Goal: Find specific page/section: Find specific page/section

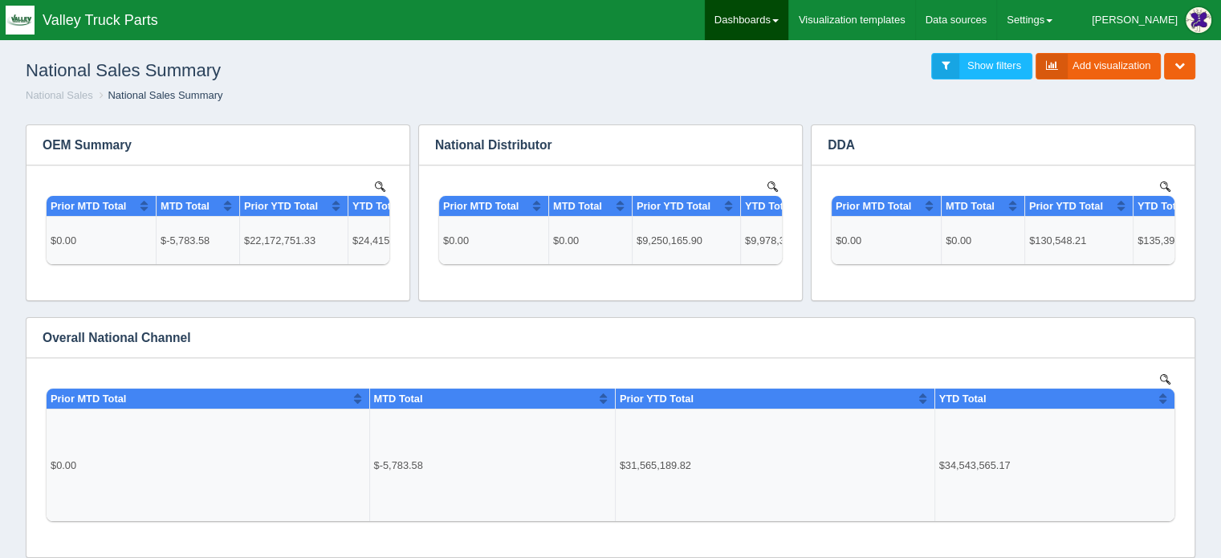
click at [788, 13] on link "Dashboards" at bounding box center [746, 20] width 83 height 40
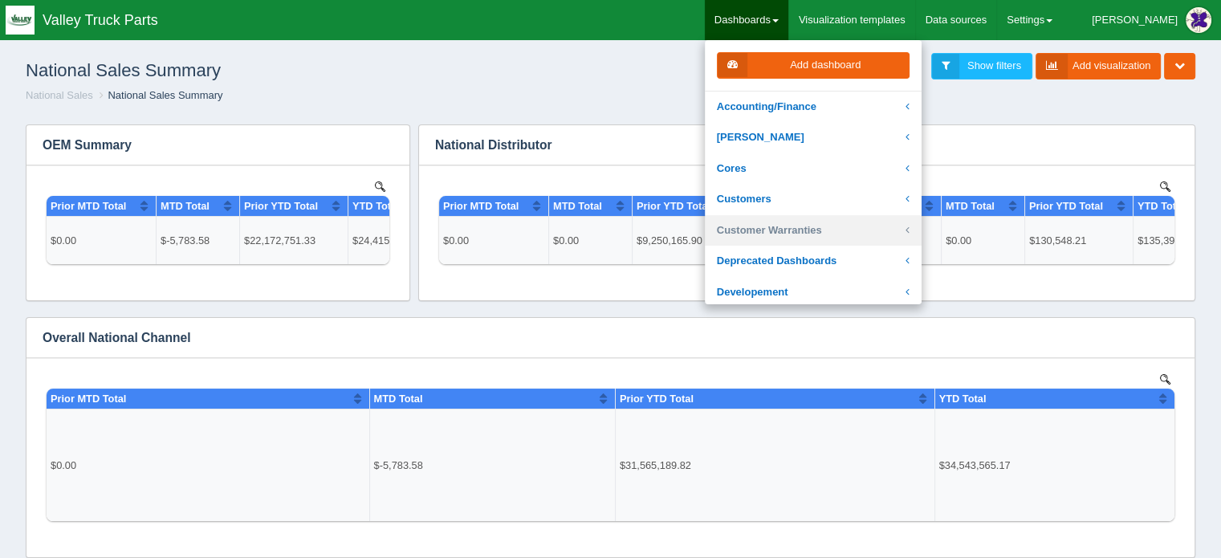
click at [803, 230] on link "Customer Warranties" at bounding box center [813, 230] width 217 height 31
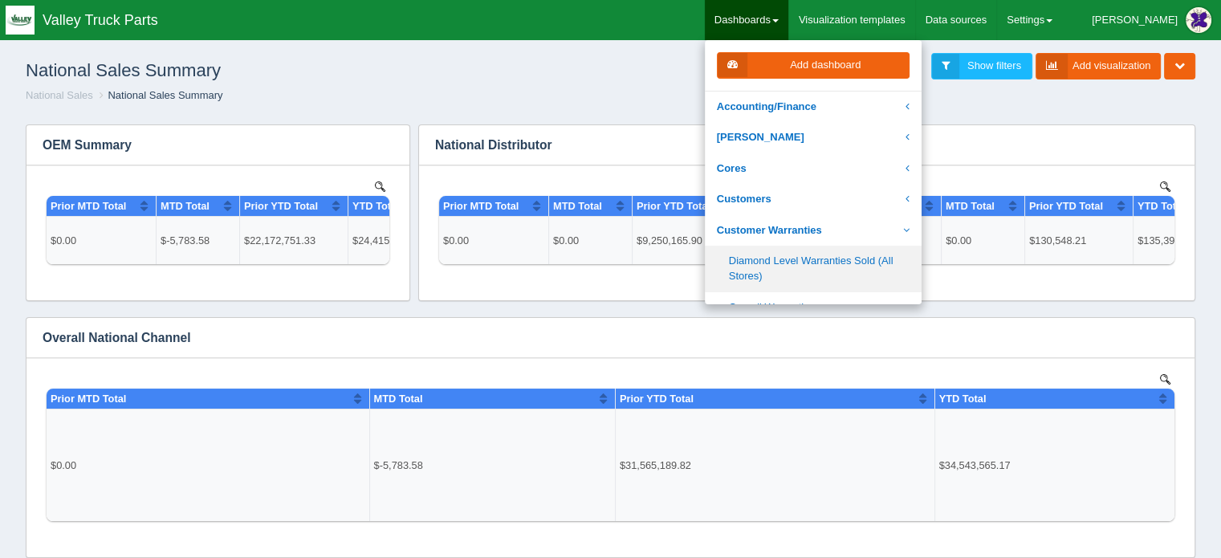
click at [801, 262] on link "Diamond Level Warranties Sold (All Stores)" at bounding box center [813, 269] width 217 height 46
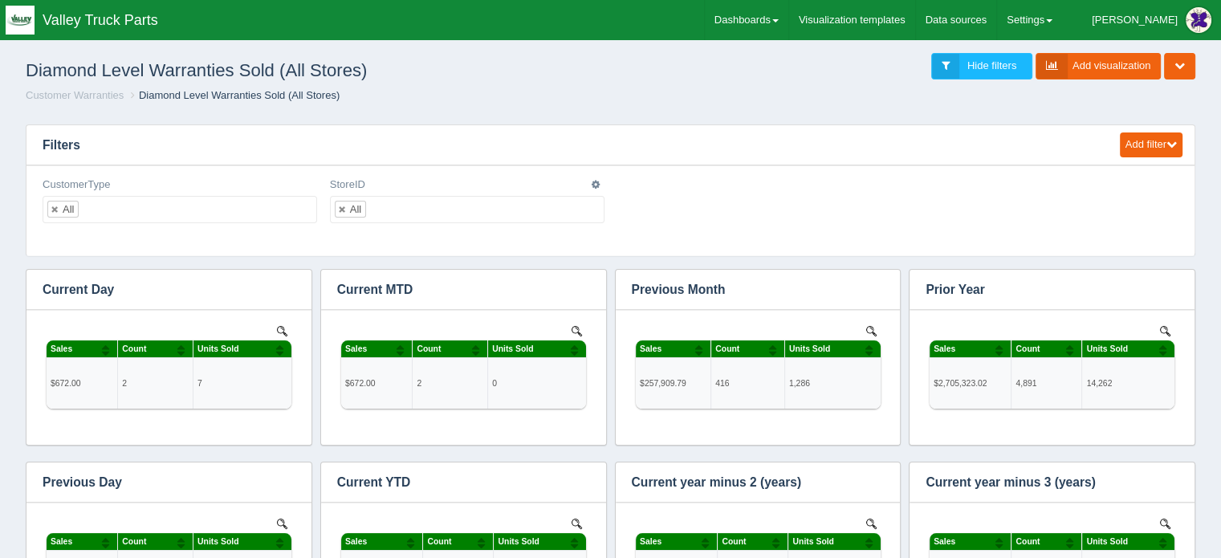
click at [395, 214] on ul "All" at bounding box center [467, 209] width 275 height 27
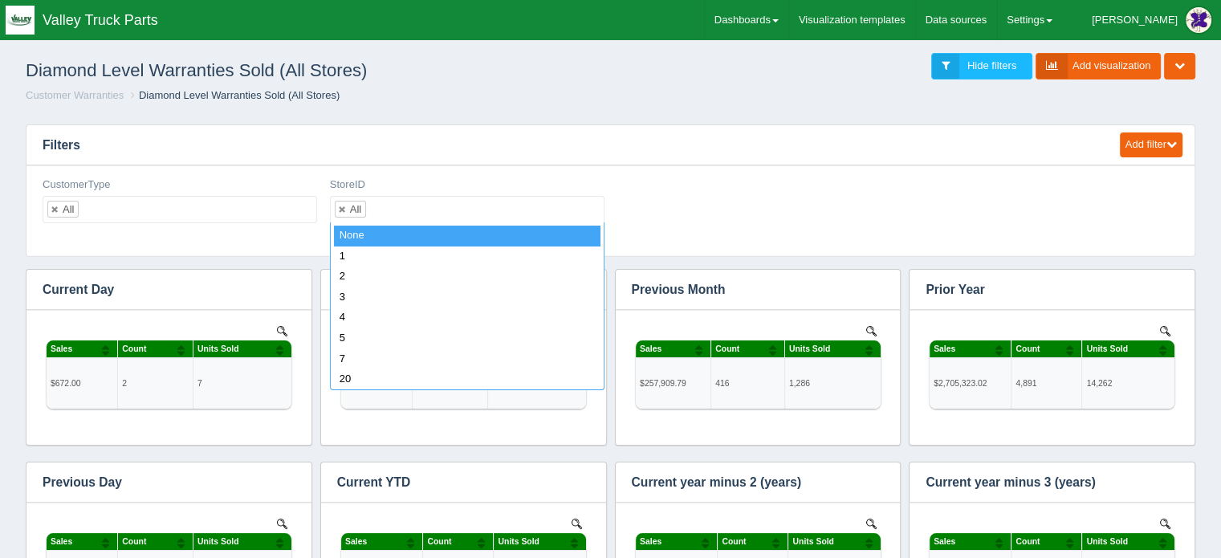
select select "none_"
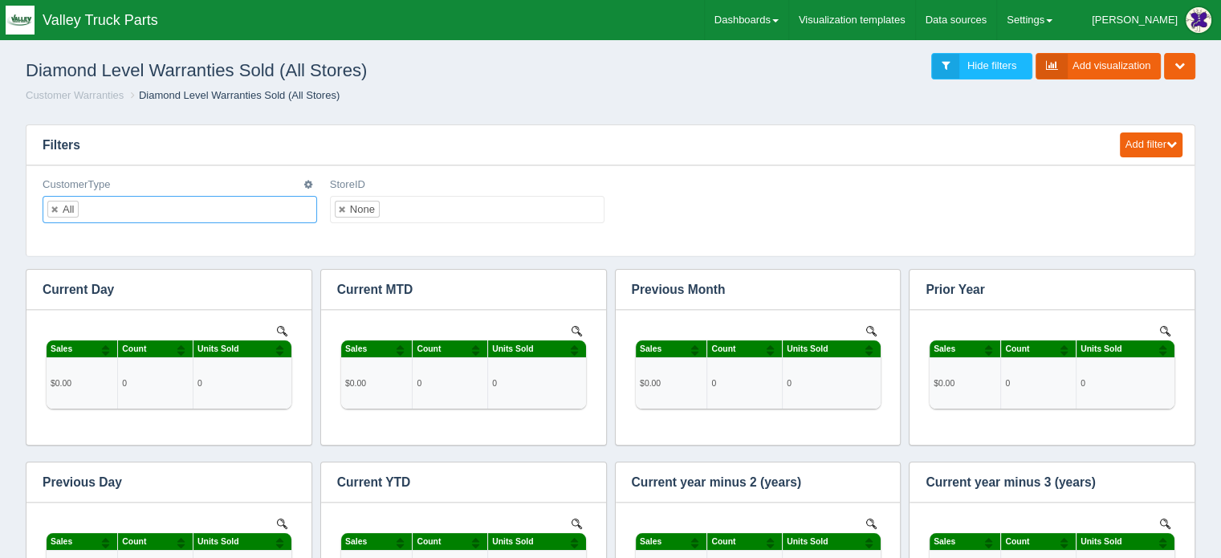
click at [103, 208] on input "text" at bounding box center [92, 210] width 27 height 26
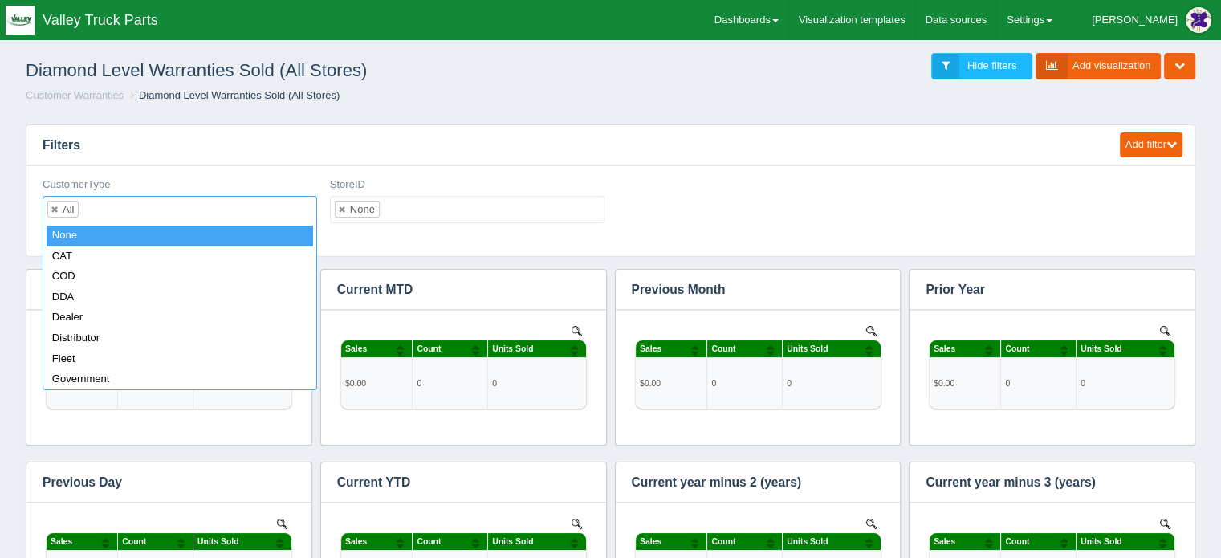
select select "none_"
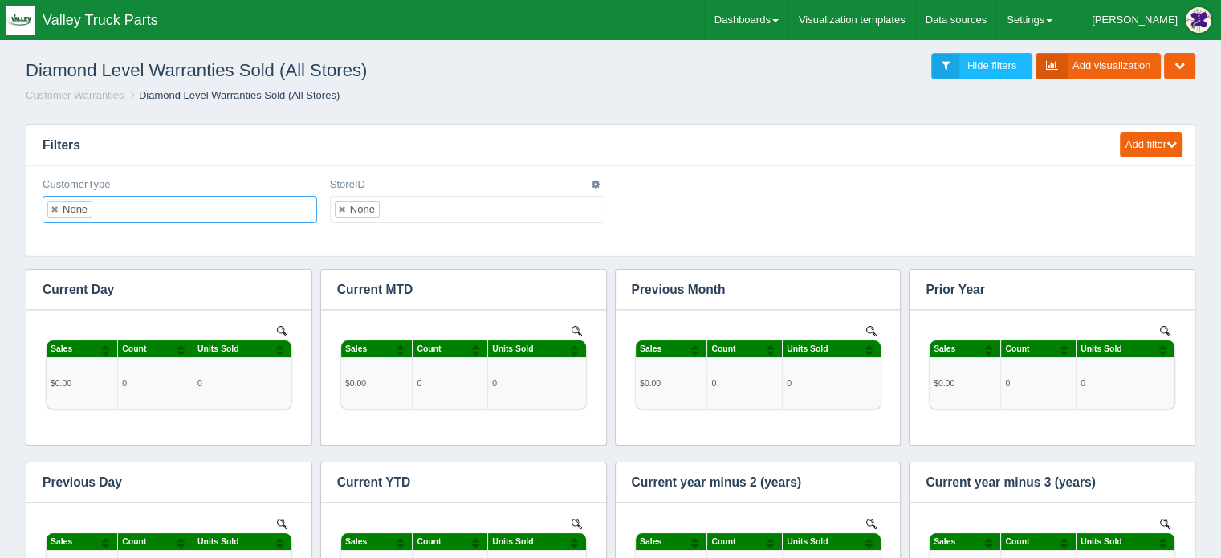
click at [411, 208] on ul "None" at bounding box center [467, 209] width 275 height 27
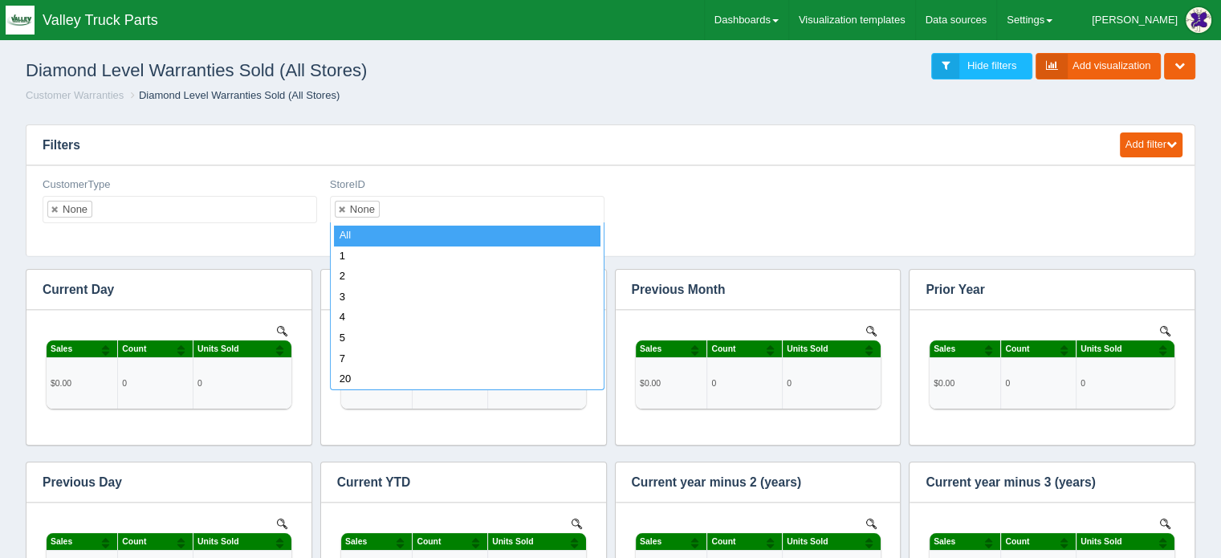
select select "all_"
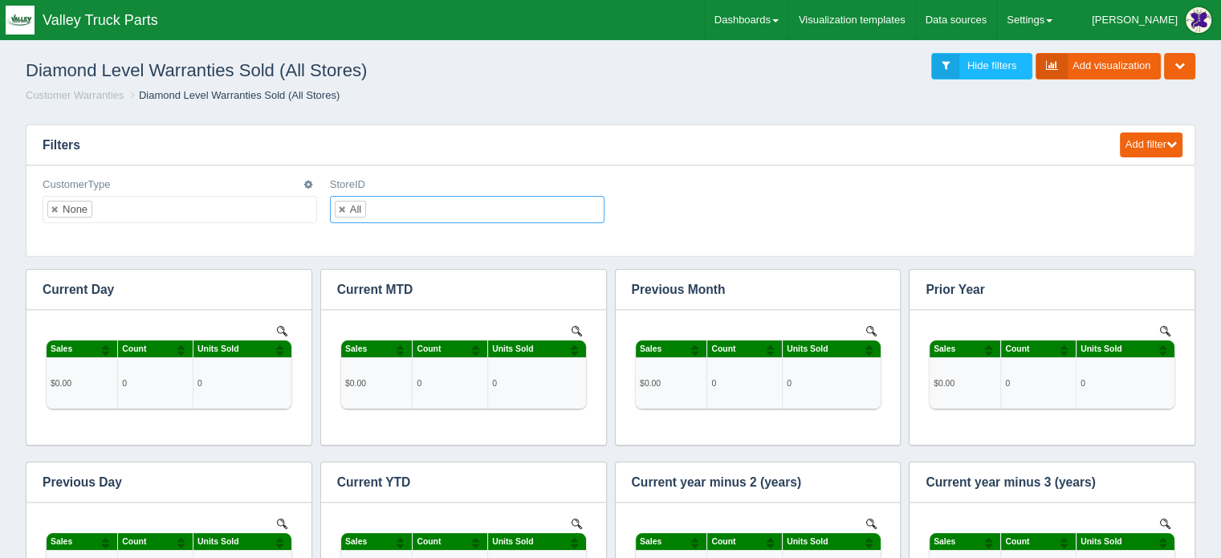
click at [125, 208] on ul "None" at bounding box center [180, 209] width 275 height 27
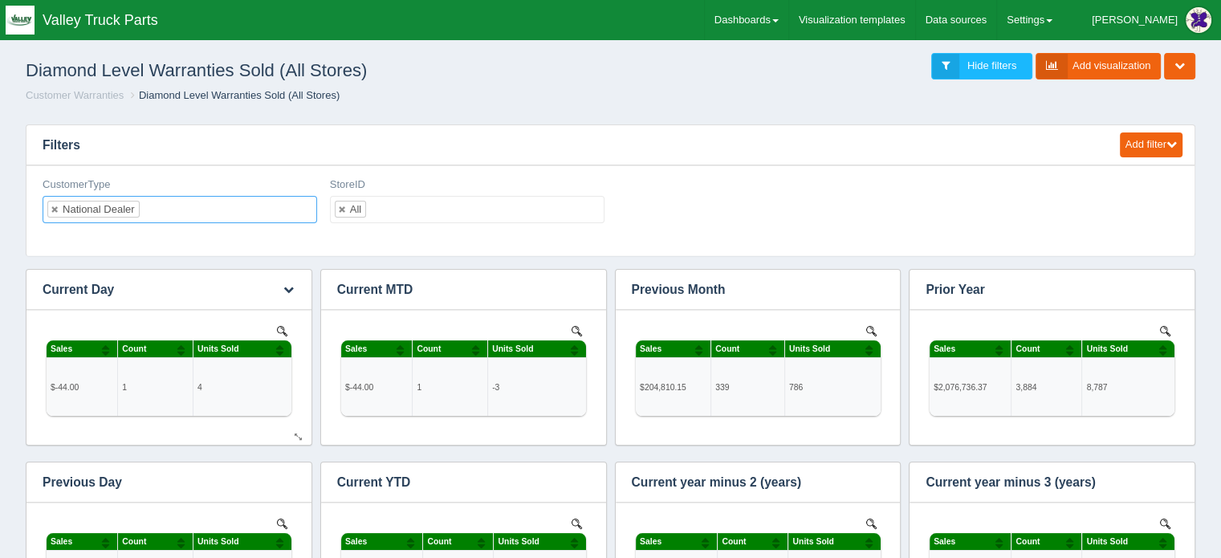
scroll to position [546, 1124]
click at [169, 201] on ul "National Dealer" at bounding box center [180, 209] width 275 height 27
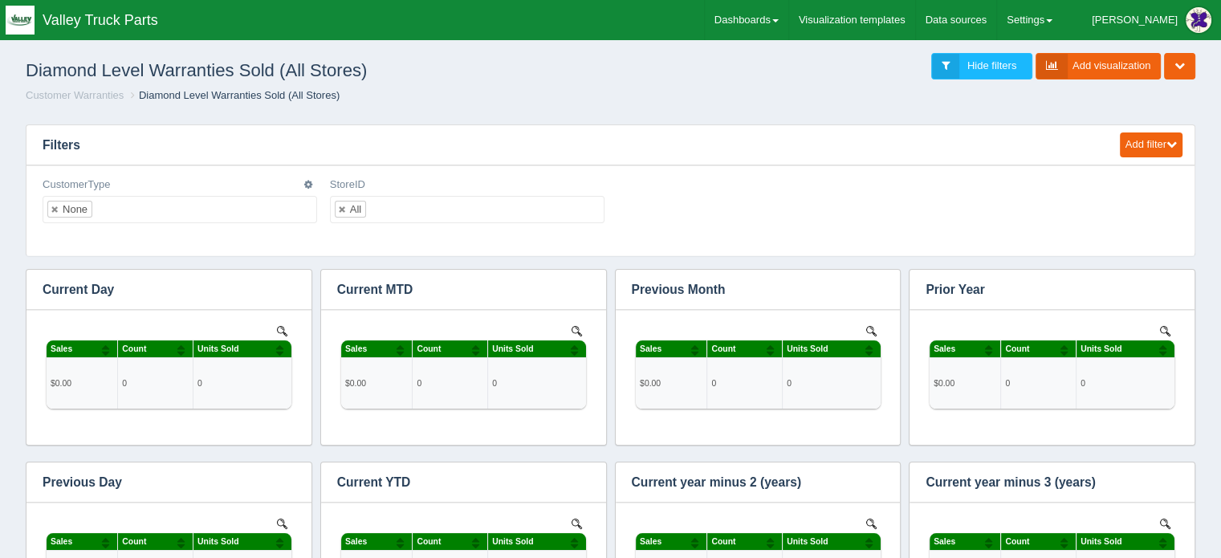
click at [120, 205] on ul "None" at bounding box center [180, 209] width 275 height 27
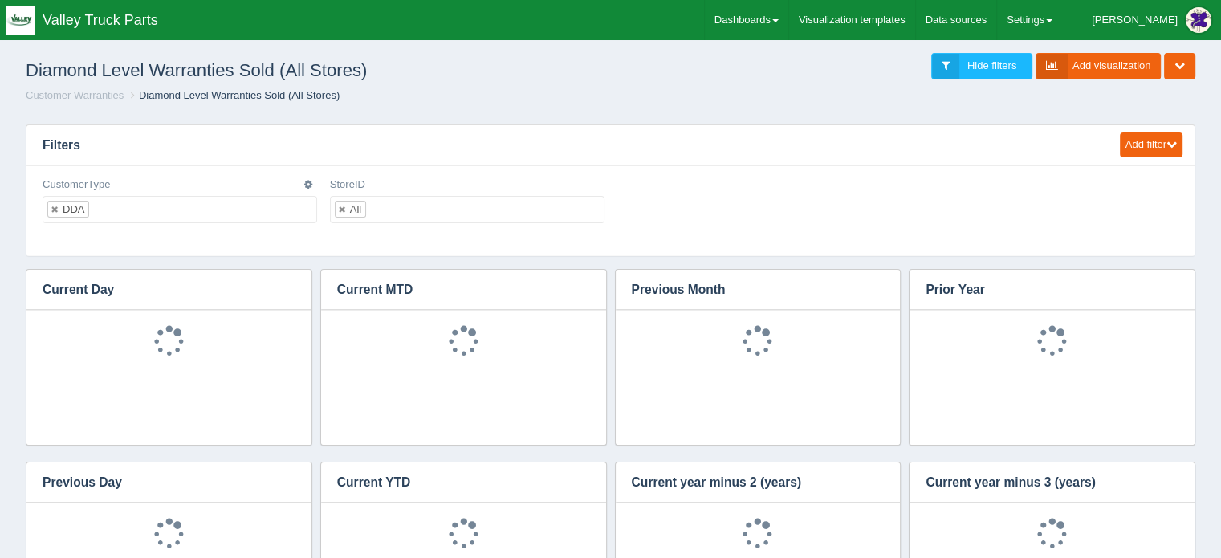
click at [116, 201] on ul "DDA" at bounding box center [180, 209] width 275 height 27
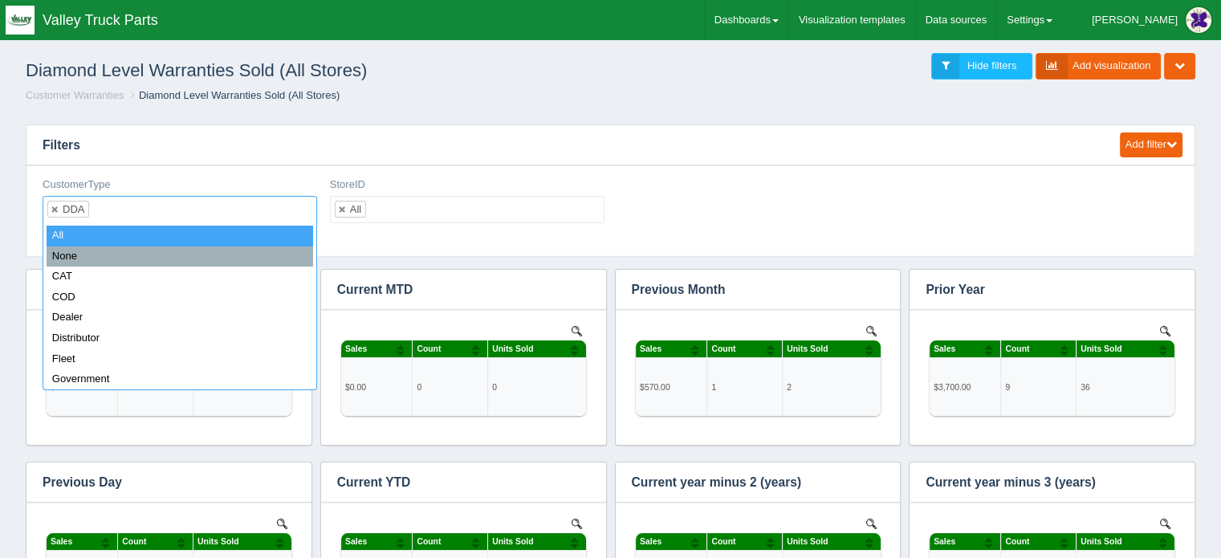
scroll to position [546, 1124]
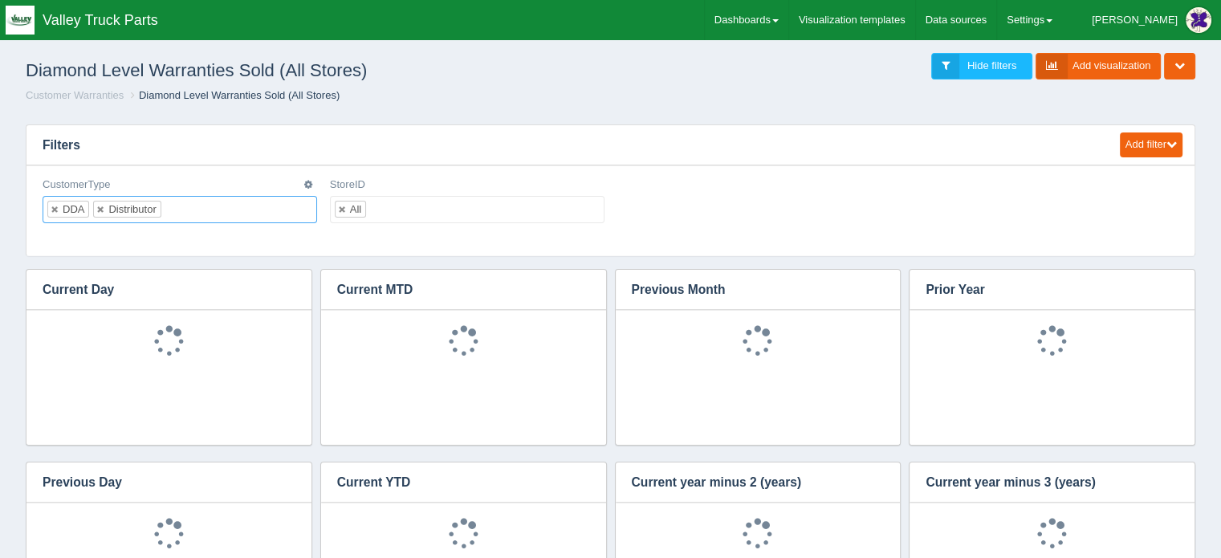
click at [175, 206] on input "text" at bounding box center [174, 210] width 27 height 26
click at [238, 208] on input "text" at bounding box center [233, 210] width 27 height 26
click at [269, 206] on input "text" at bounding box center [279, 210] width 27 height 26
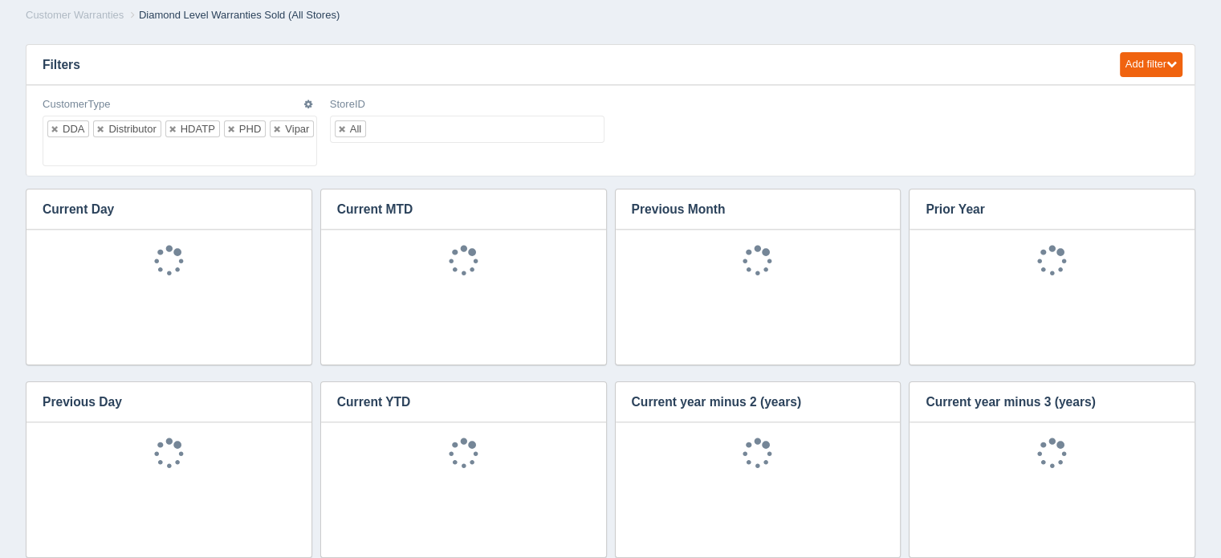
click at [95, 148] on ul "DDA Distributor HDATP PHD Vipar" at bounding box center [180, 141] width 275 height 51
click at [129, 151] on input "text" at bounding box center [125, 153] width 27 height 26
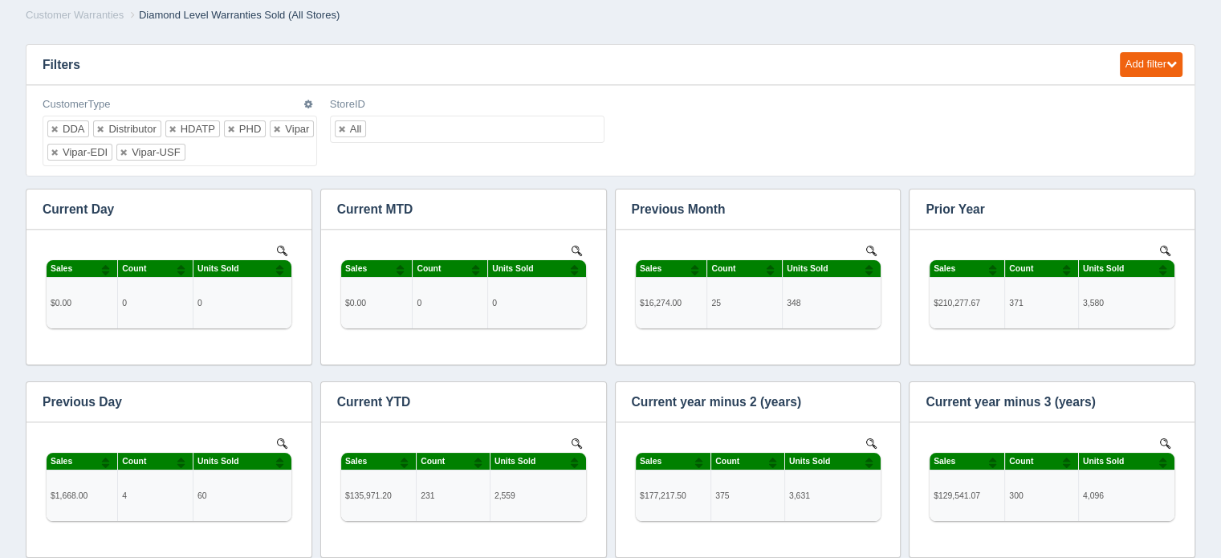
click at [244, 151] on ul "DDA Distributor HDATP PHD Vipar Vipar-[PERSON_NAME]-USF" at bounding box center [180, 141] width 275 height 51
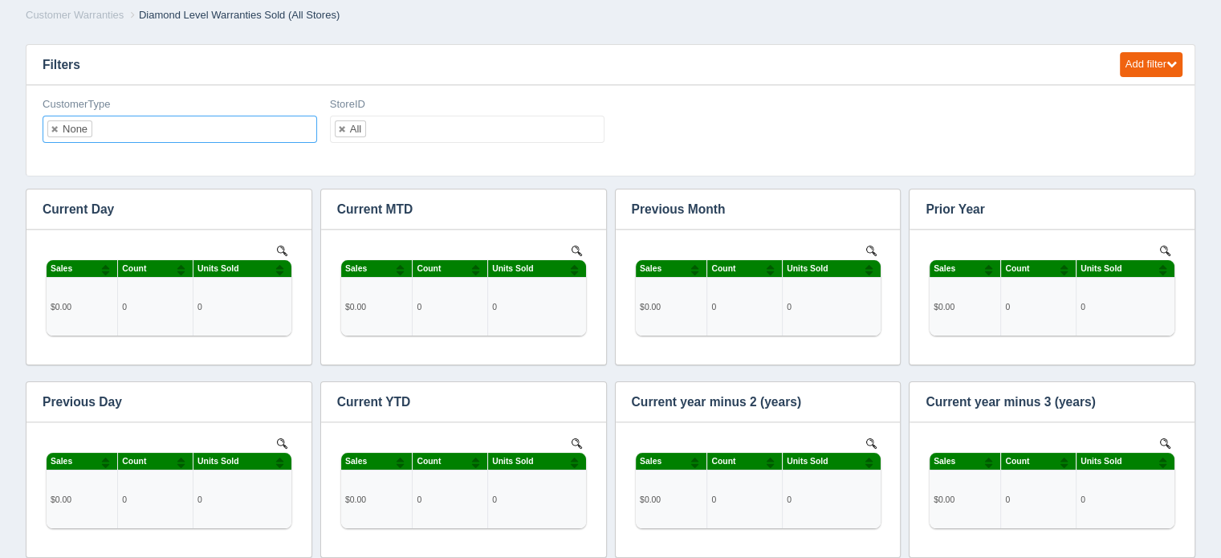
scroll to position [0, 0]
click at [109, 124] on input "text" at bounding box center [105, 129] width 27 height 26
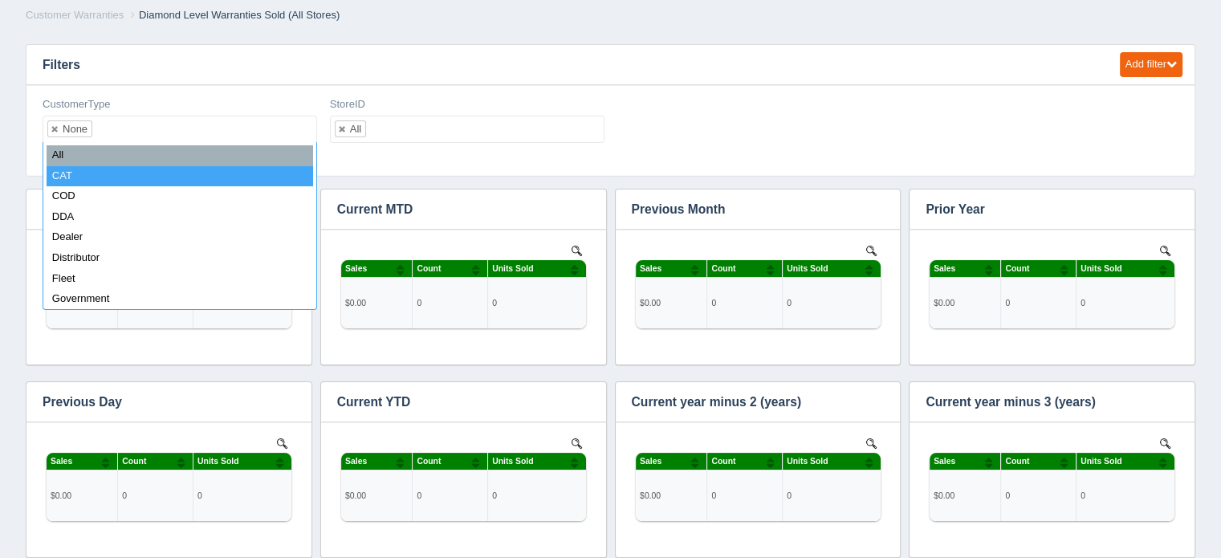
select select "CAT"
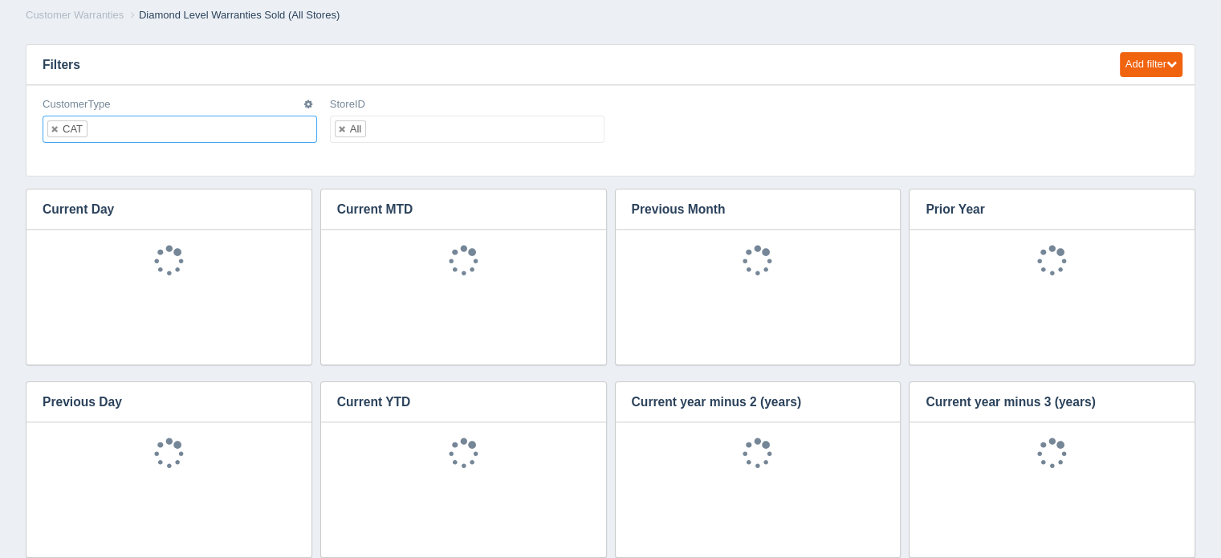
click at [119, 121] on ul "CAT" at bounding box center [180, 129] width 275 height 27
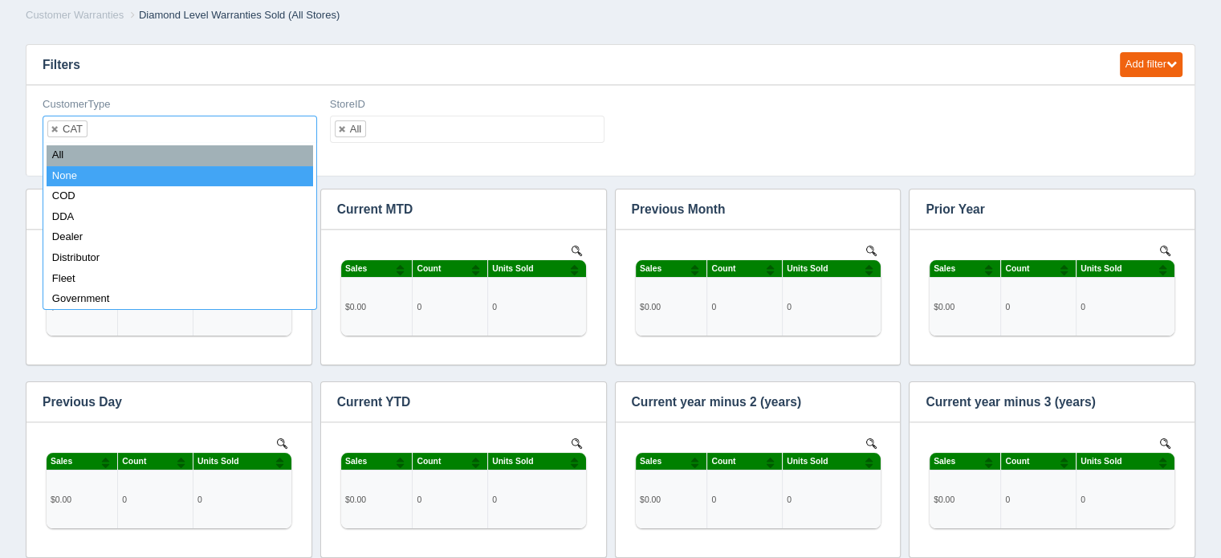
scroll to position [546, 1124]
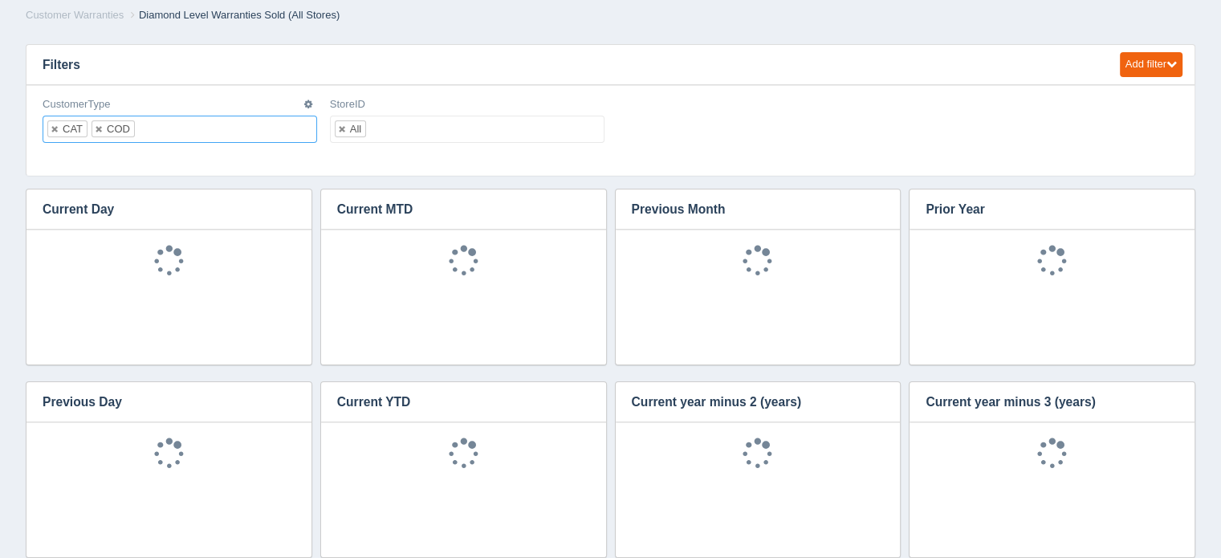
click at [165, 127] on ul "CAT COD" at bounding box center [180, 129] width 275 height 27
click at [210, 124] on input "text" at bounding box center [202, 129] width 27 height 26
click at [254, 128] on input "text" at bounding box center [250, 129] width 27 height 26
click at [144, 148] on input "text" at bounding box center [138, 153] width 27 height 26
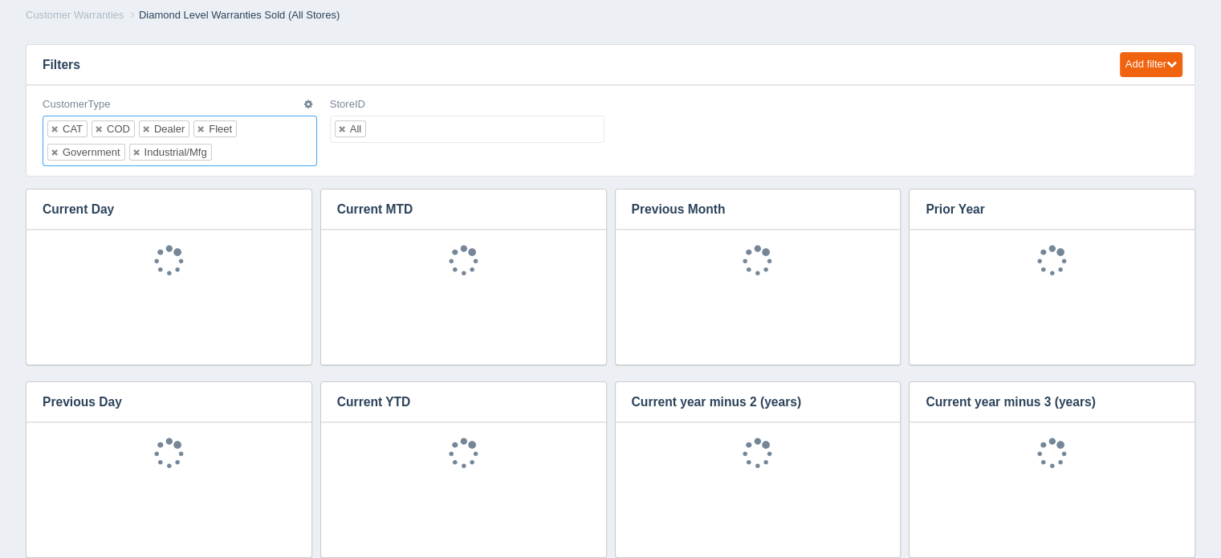
click at [228, 148] on input "text" at bounding box center [225, 153] width 27 height 26
click at [286, 151] on input "text" at bounding box center [284, 153] width 27 height 26
click at [92, 171] on ul "CAT COD Dealer Fleet Government Industrial/Mfg Internal Misc" at bounding box center [180, 153] width 275 height 74
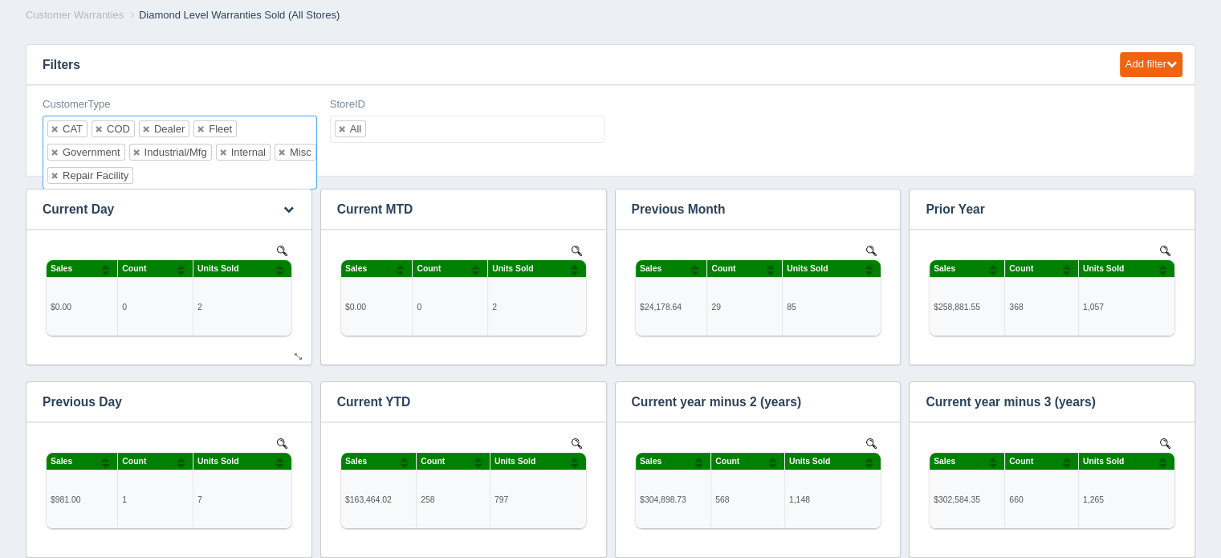
scroll to position [546, 1124]
click at [385, 118] on input "text" at bounding box center [379, 129] width 27 height 26
click at [384, 127] on input "text" at bounding box center [373, 129] width 27 height 26
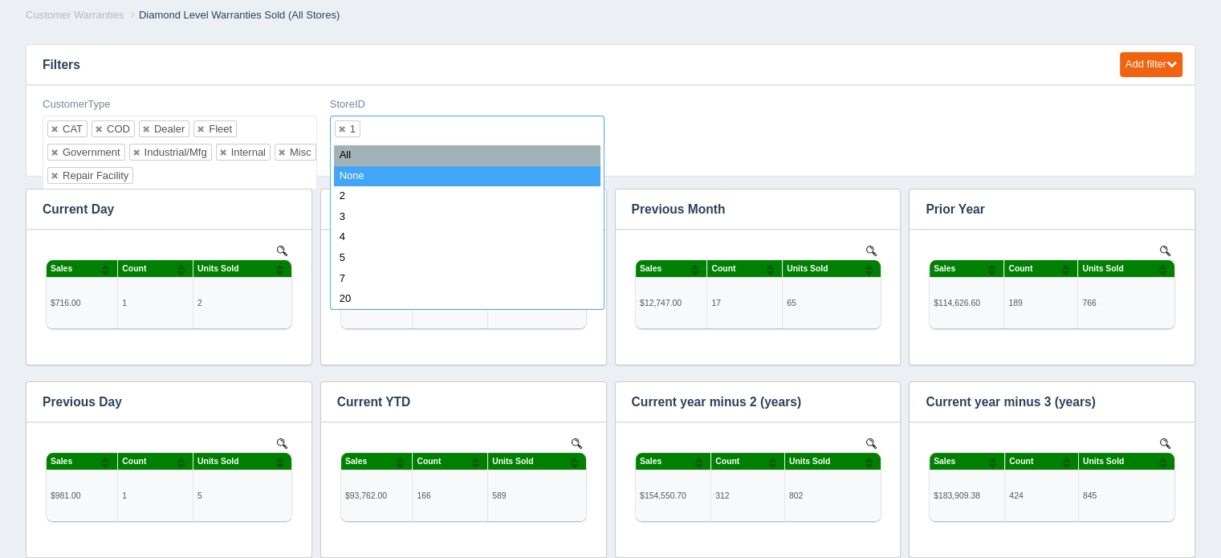
select select "none_"
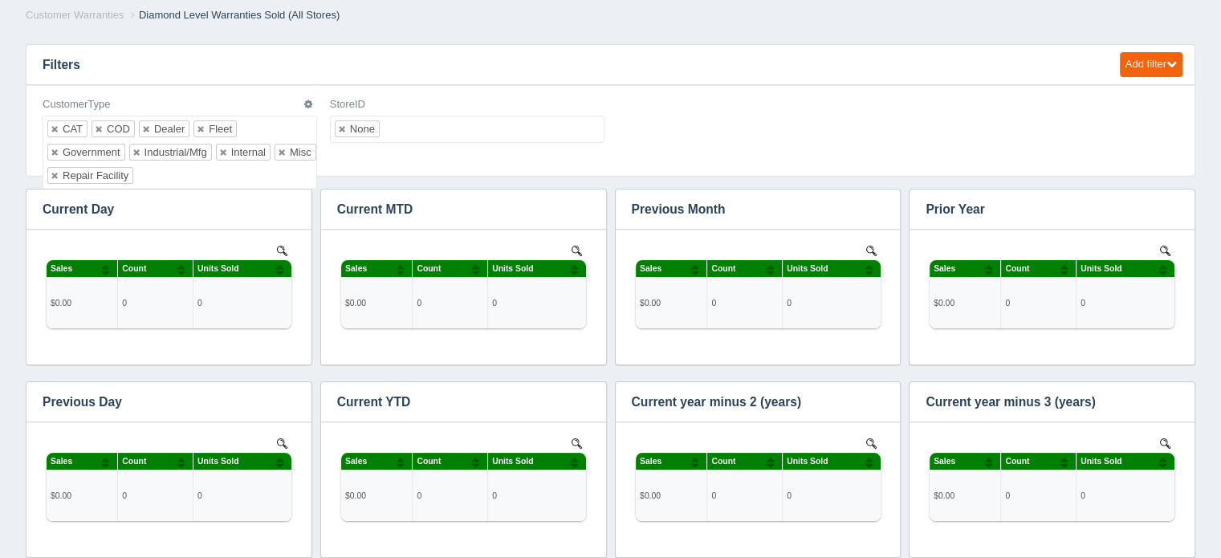
click at [193, 171] on ul "CAT COD Dealer Fleet Government Industrial/Mfg Internal Misc Repair Facility" at bounding box center [180, 153] width 275 height 74
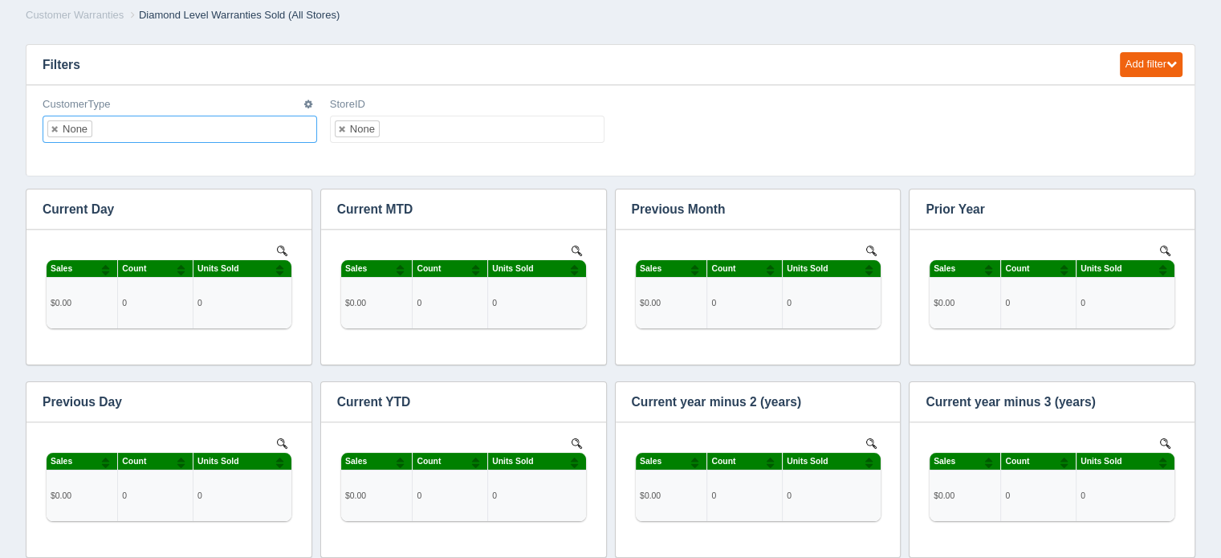
click at [117, 127] on input "text" at bounding box center [105, 129] width 27 height 26
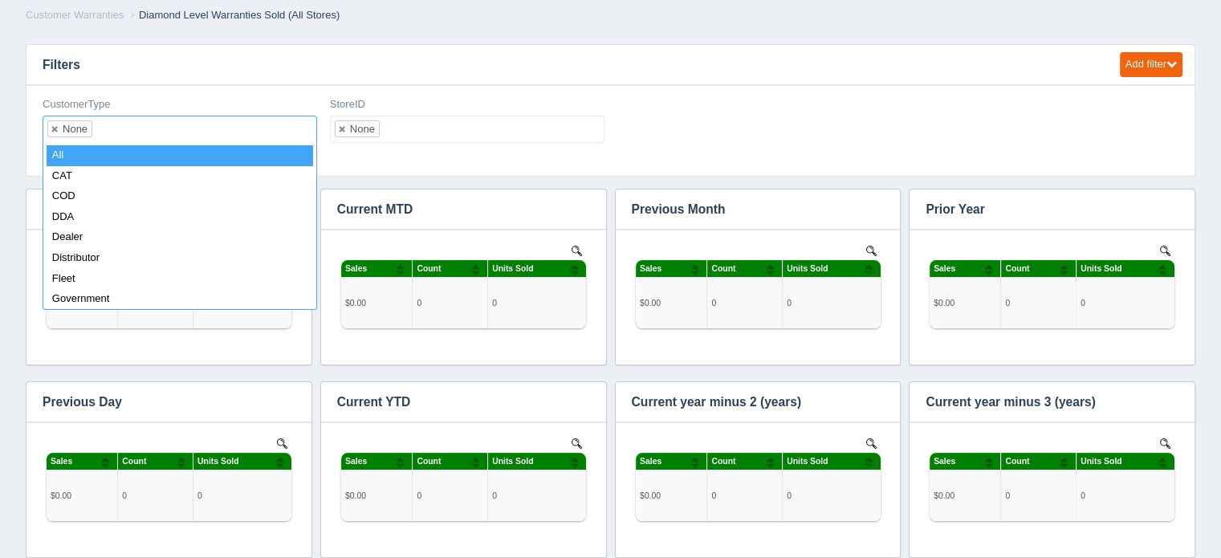
select select "all_"
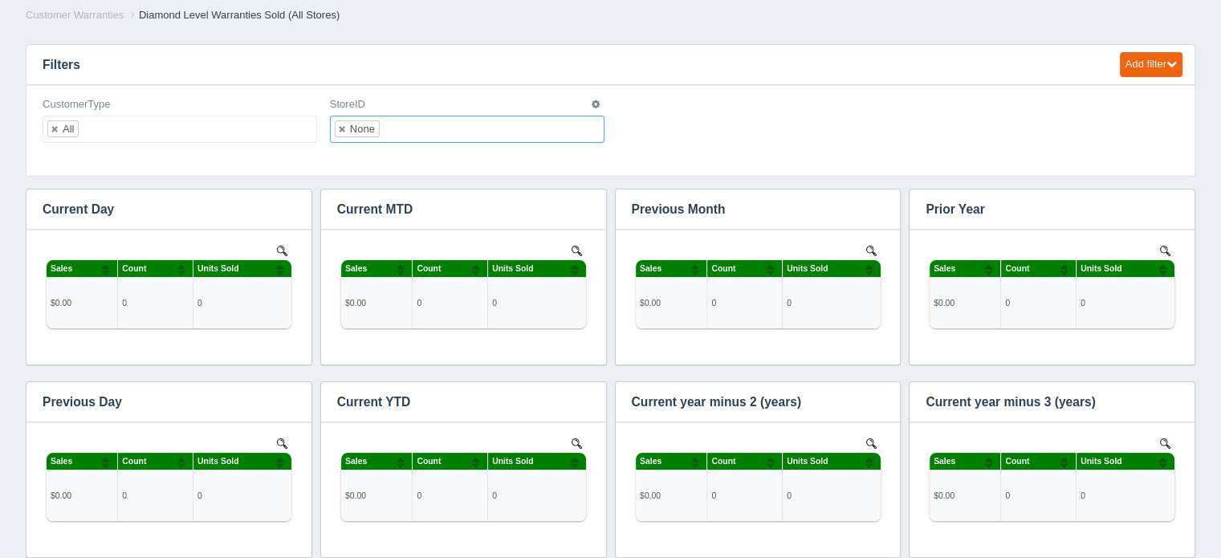
click at [393, 128] on input "text" at bounding box center [393, 129] width 27 height 26
click at [382, 127] on input "text" at bounding box center [373, 129] width 27 height 26
click at [419, 113] on div "StoreID None All None 1 2 3 4 5 7 20" at bounding box center [467, 120] width 275 height 47
click at [397, 131] on input "text" at bounding box center [393, 129] width 27 height 26
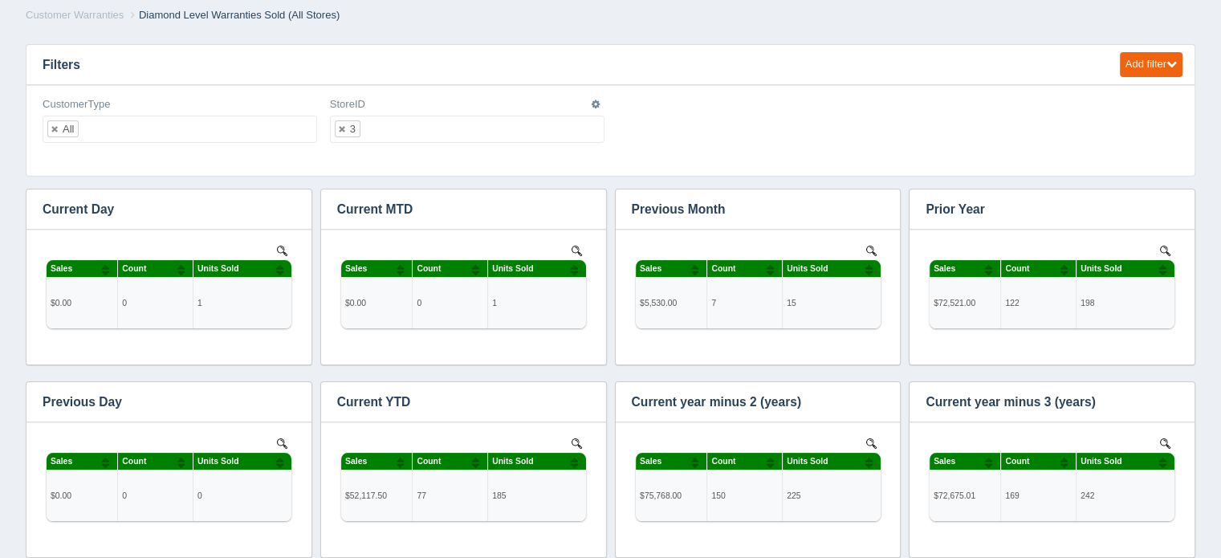
click at [412, 124] on ul "3" at bounding box center [467, 129] width 275 height 27
click at [402, 128] on input "text" at bounding box center [393, 129] width 27 height 26
click at [384, 127] on input "text" at bounding box center [373, 129] width 27 height 26
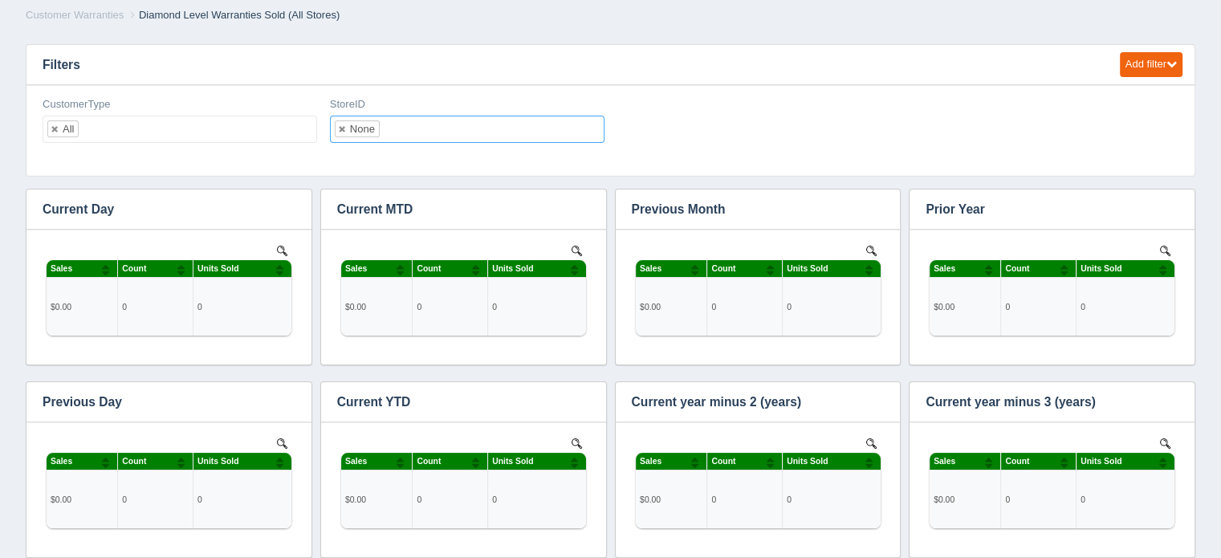
scroll to position [0, 0]
click at [397, 128] on input "text" at bounding box center [393, 129] width 27 height 26
click at [406, 124] on ul "5" at bounding box center [467, 129] width 275 height 27
click at [415, 126] on ul "None" at bounding box center [467, 129] width 275 height 27
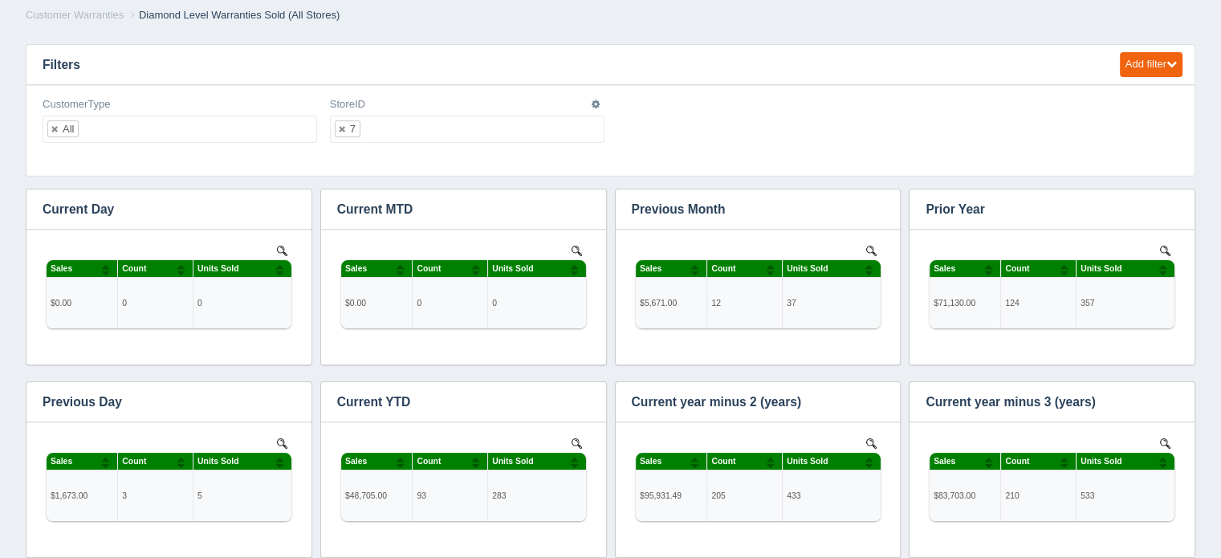
click at [418, 130] on ul "7" at bounding box center [467, 129] width 275 height 27
click at [388, 131] on input "text" at bounding box center [393, 129] width 27 height 26
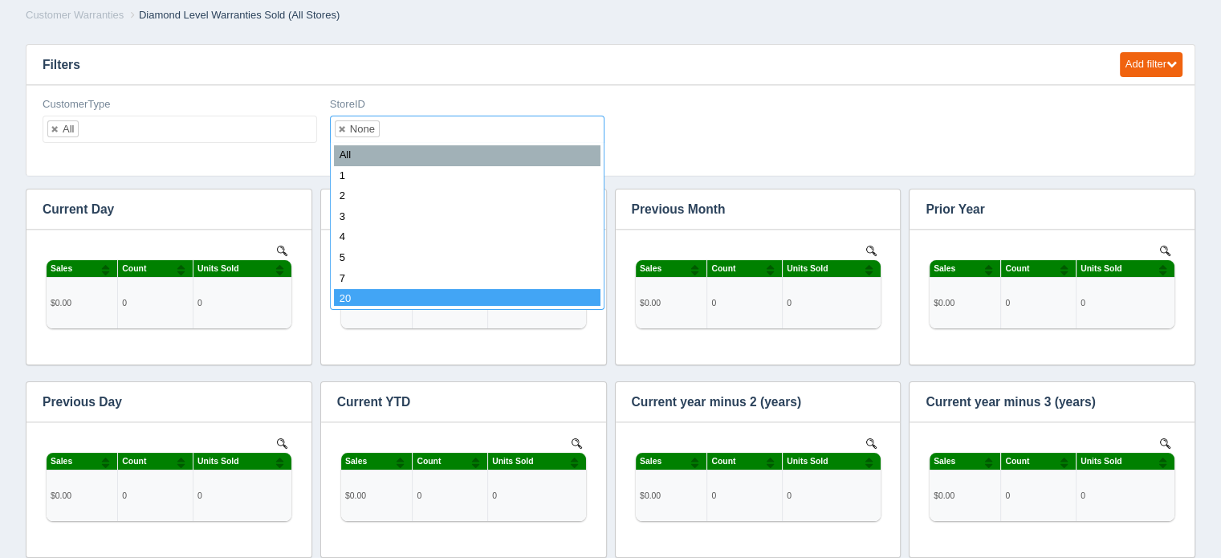
select select "20"
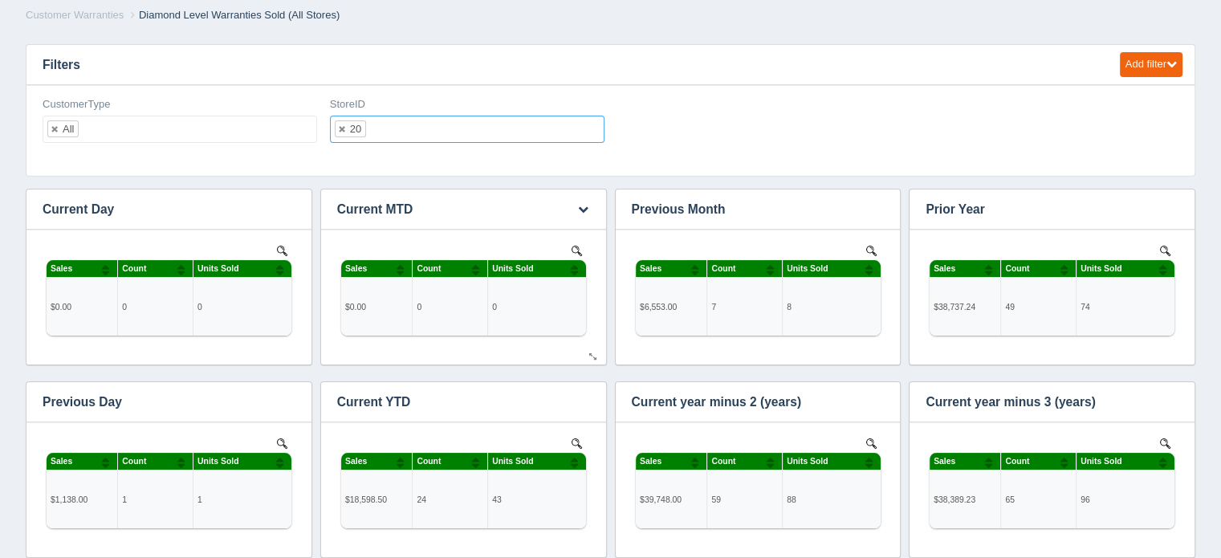
scroll to position [546, 1124]
